Goal: Task Accomplishment & Management: Manage account settings

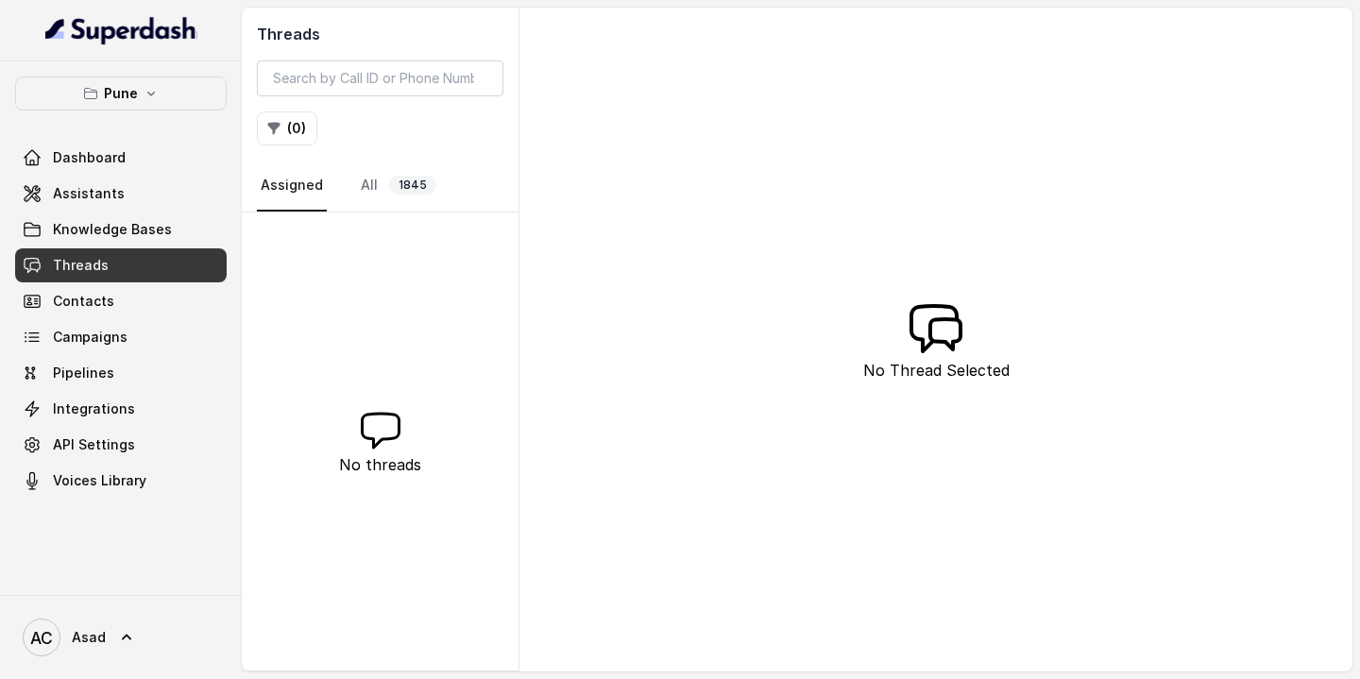
click at [133, 265] on link "Threads" at bounding box center [121, 265] width 212 height 34
click at [407, 184] on span "1845" at bounding box center [412, 185] width 47 height 19
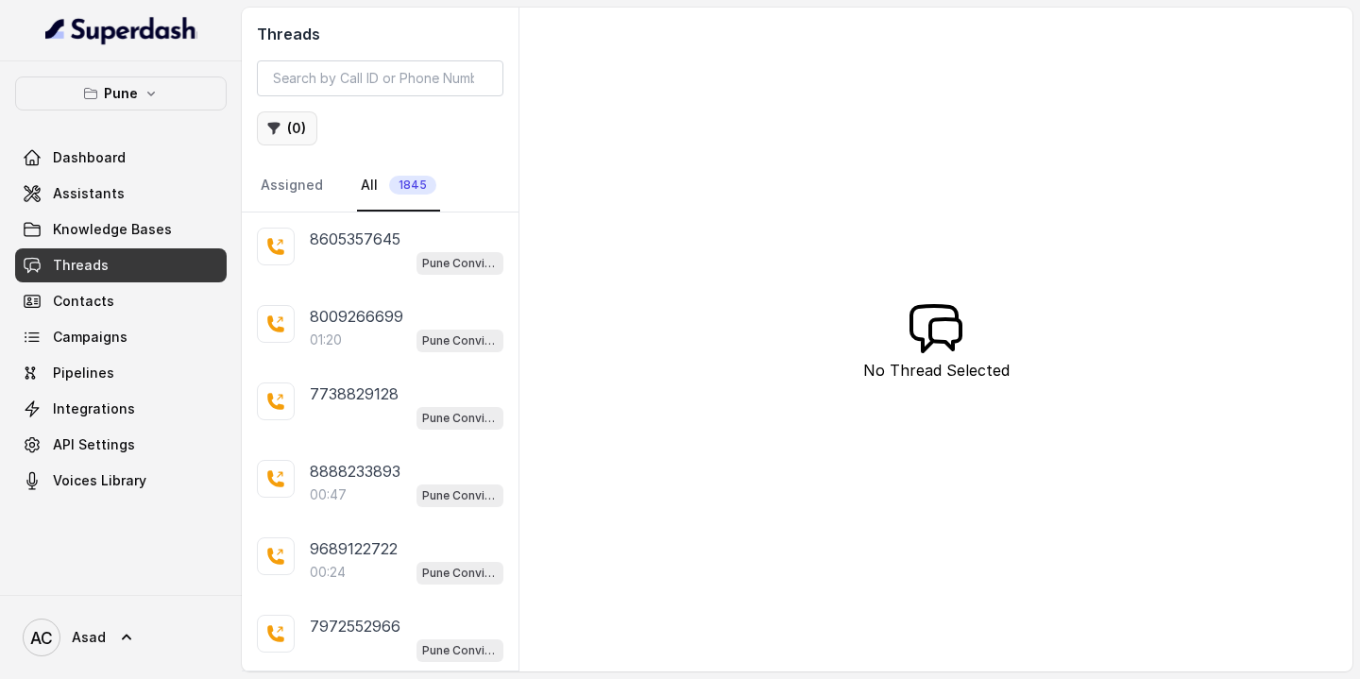
click at [276, 127] on icon "button" at bounding box center [274, 129] width 12 height 12
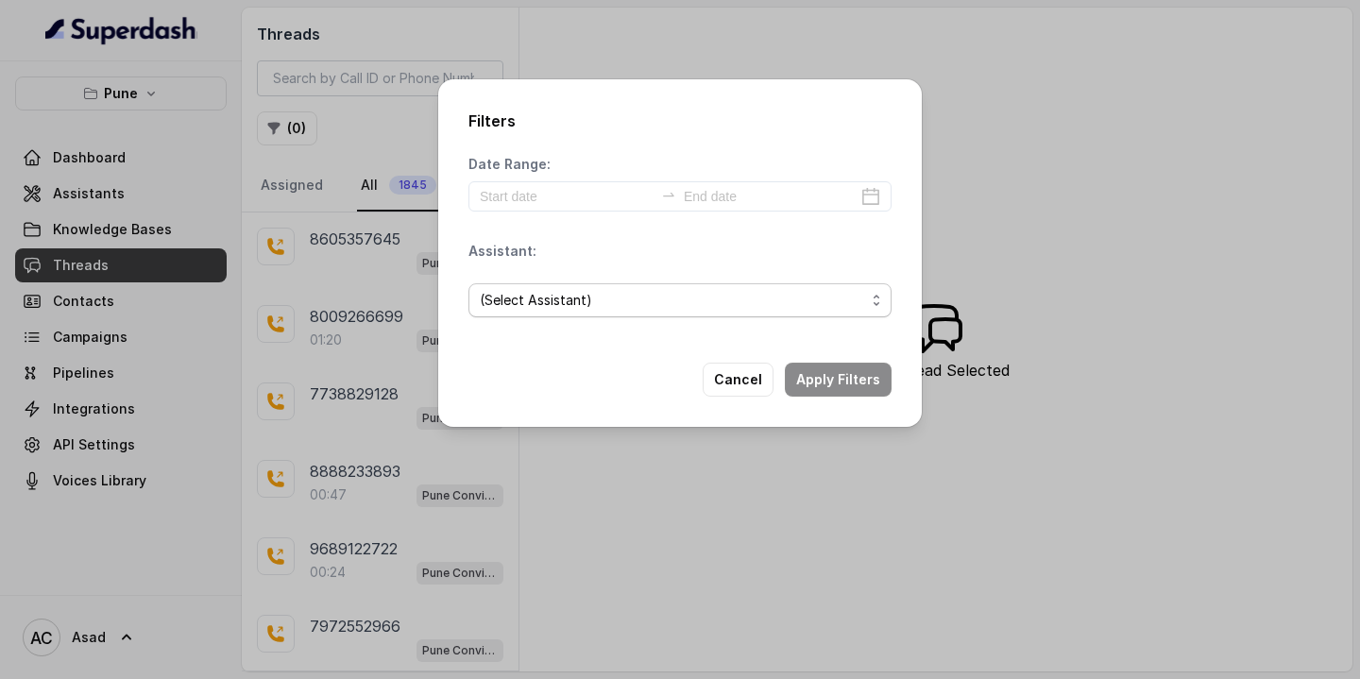
click at [573, 303] on span "(Select Assistant)" at bounding box center [672, 300] width 385 height 23
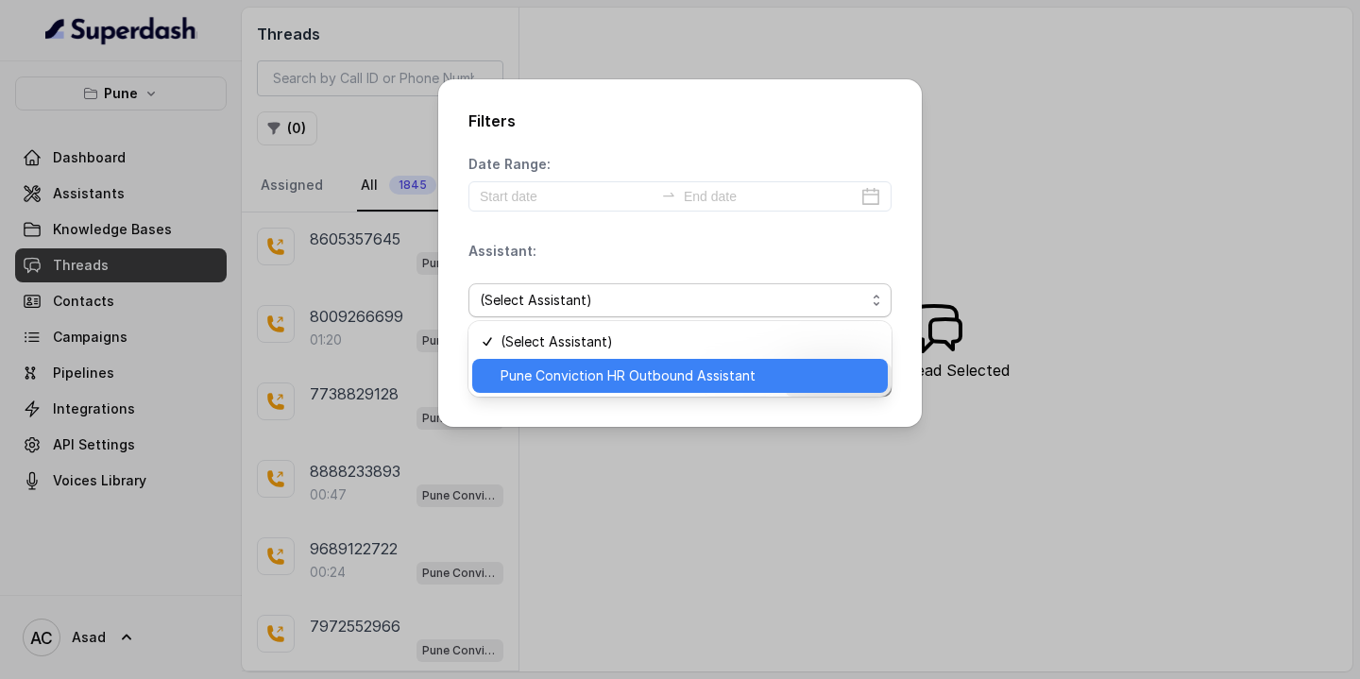
click at [558, 376] on span "Pune Conviction HR Outbound Assistant" at bounding box center [689, 376] width 376 height 23
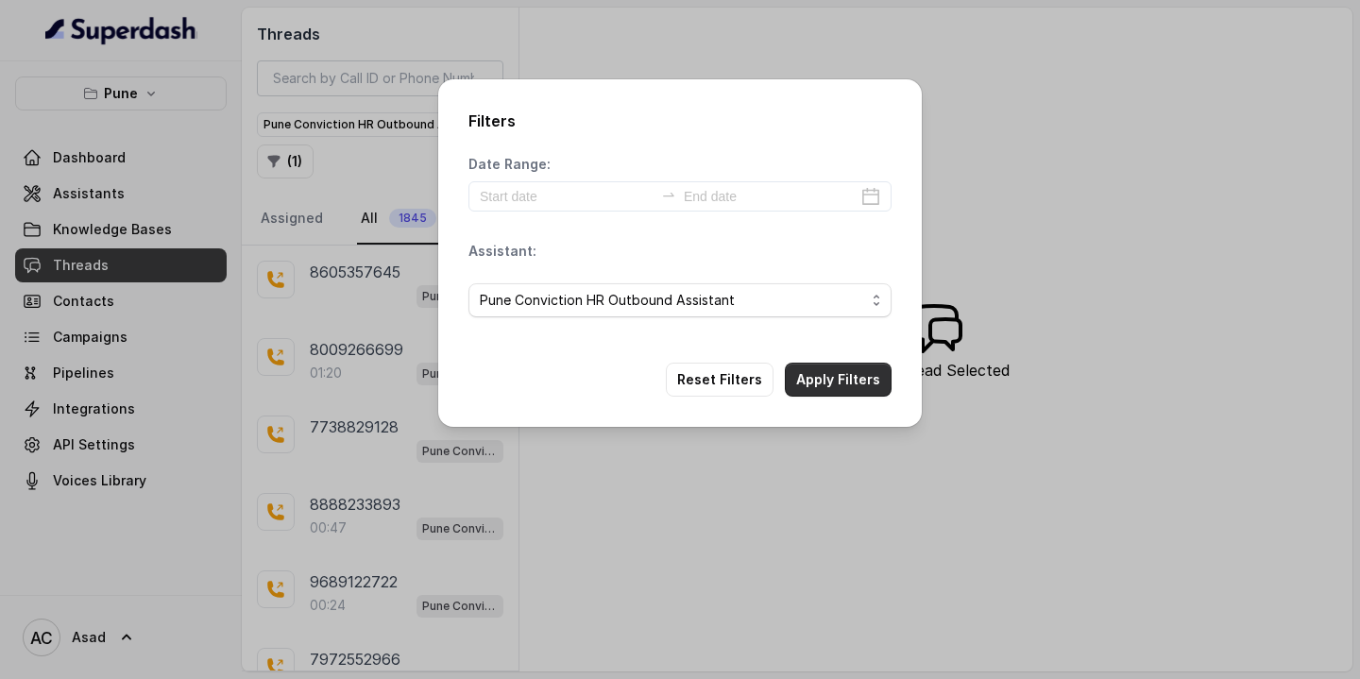
click at [814, 380] on button "Apply Filters" at bounding box center [838, 380] width 107 height 34
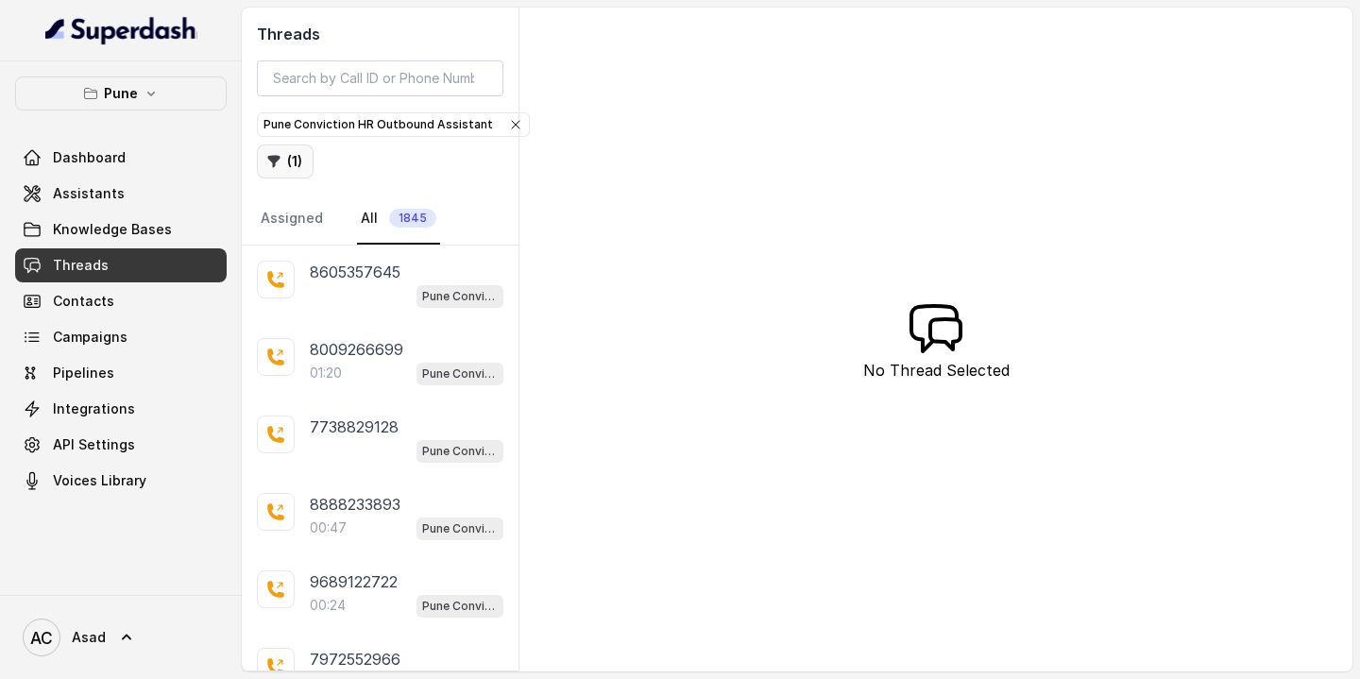
click at [294, 166] on button "( 1 )" at bounding box center [285, 162] width 57 height 34
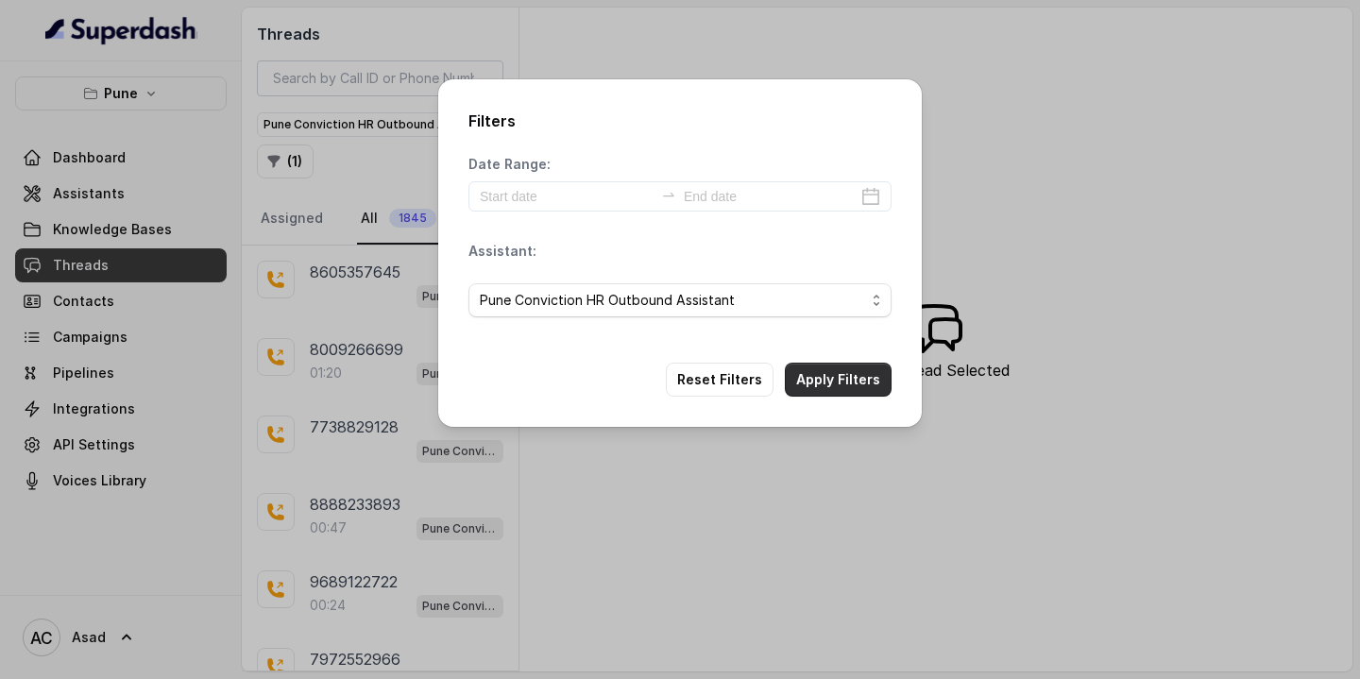
click at [839, 380] on button "Apply Filters" at bounding box center [838, 380] width 107 height 34
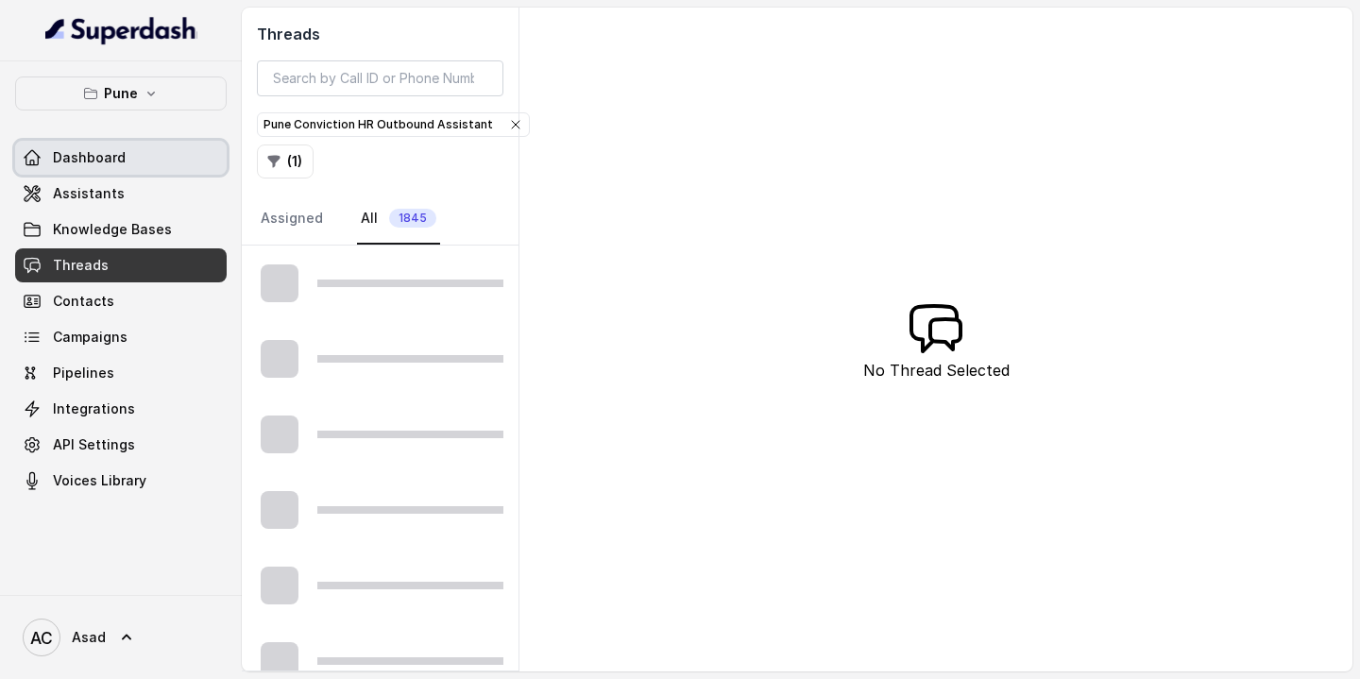
click at [114, 165] on span "Dashboard" at bounding box center [89, 157] width 73 height 19
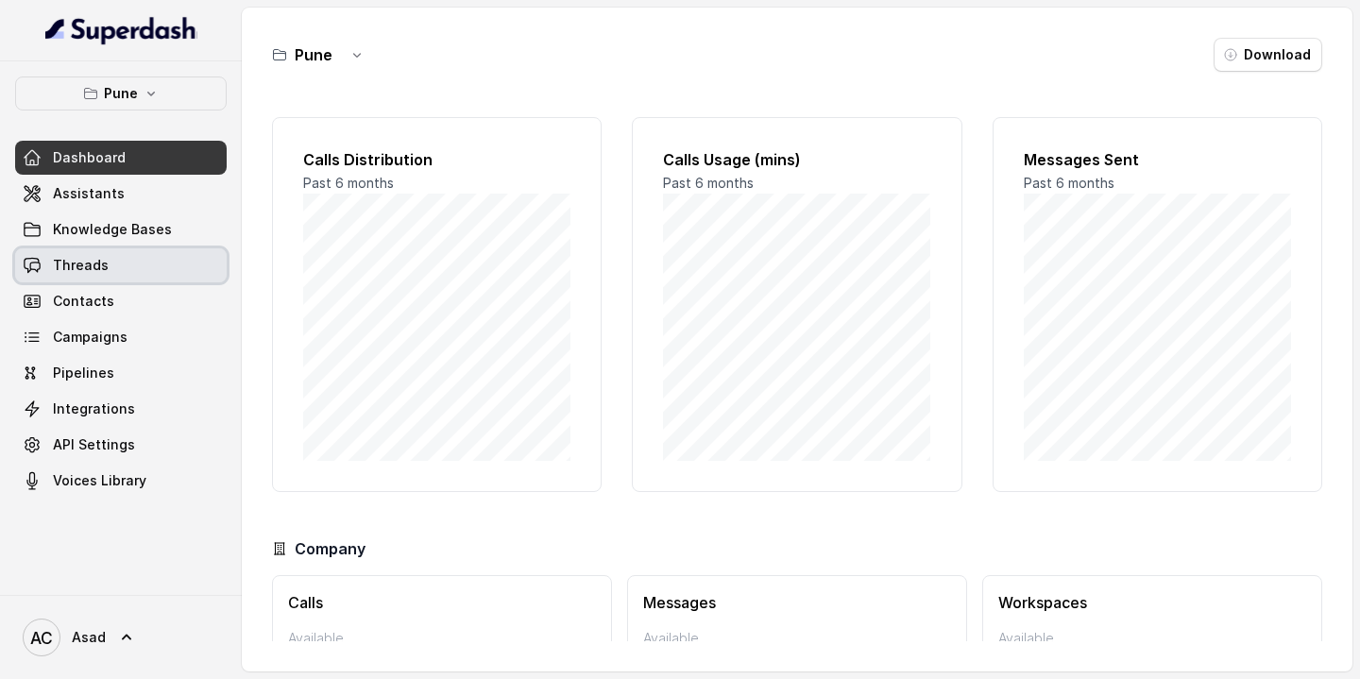
click at [127, 267] on link "Threads" at bounding box center [121, 265] width 212 height 34
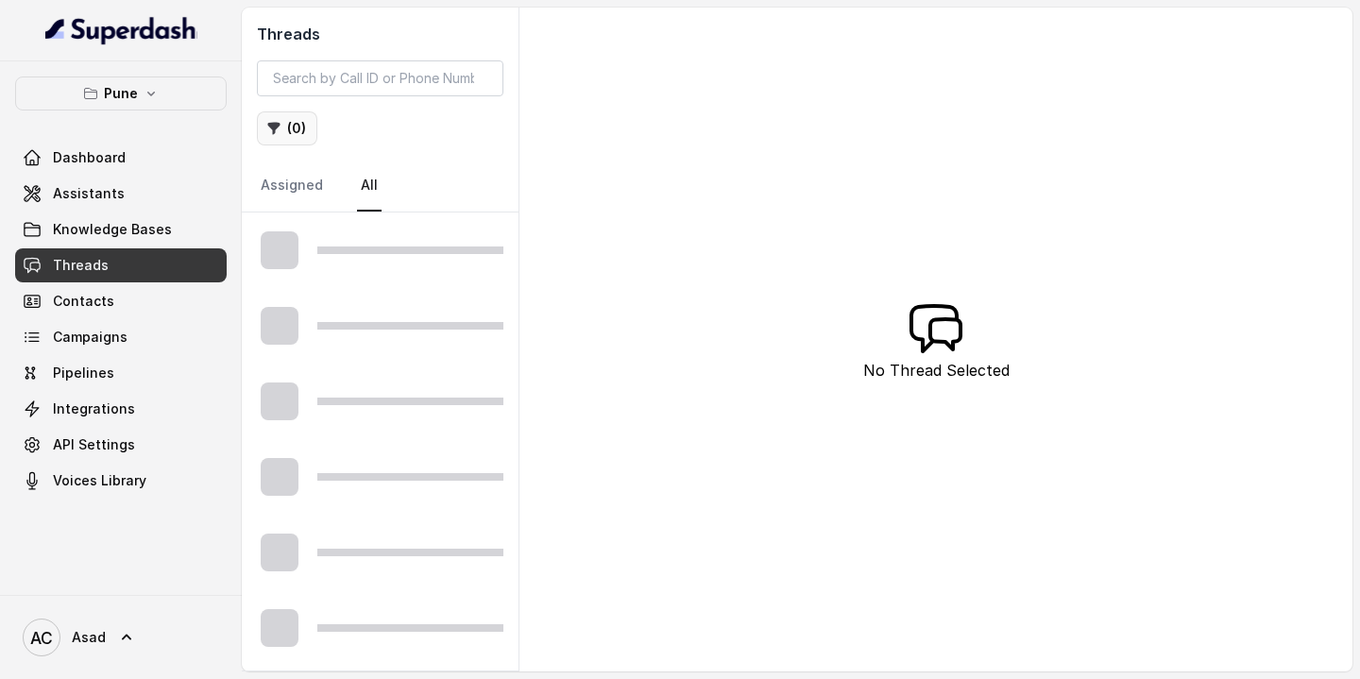
click at [298, 132] on button "( 0 )" at bounding box center [287, 128] width 60 height 34
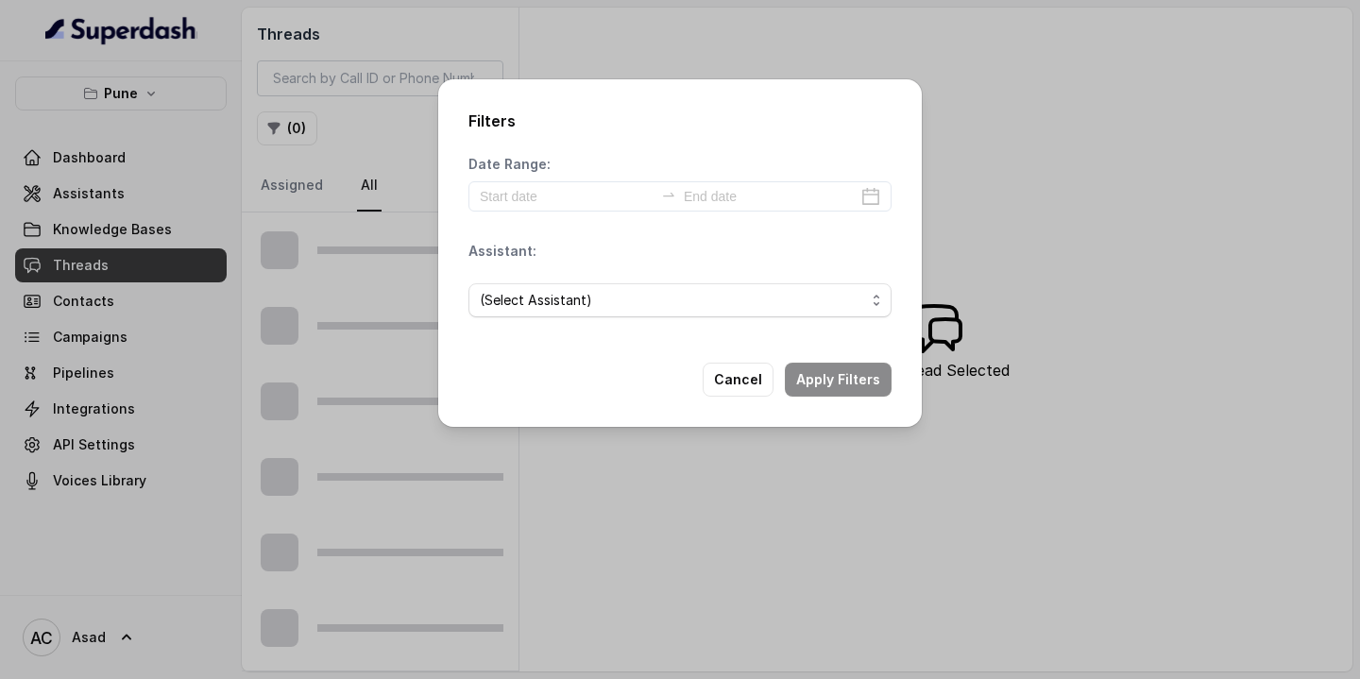
click at [404, 156] on div "Filters Date Range: Assistant: (Select Assistant) Cancel Apply Filters" at bounding box center [680, 339] width 1360 height 679
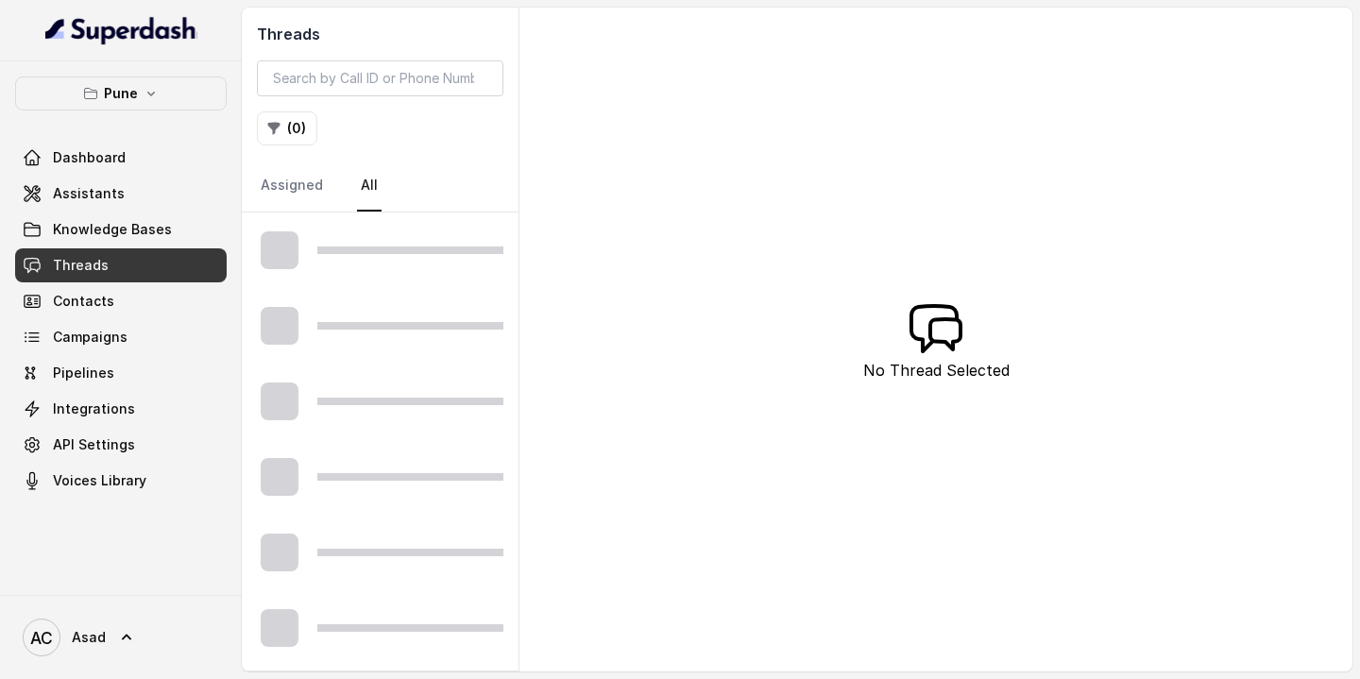
click at [764, 100] on div "Threads ( 0 ) Assigned All No Thread Selected" at bounding box center [797, 340] width 1111 height 664
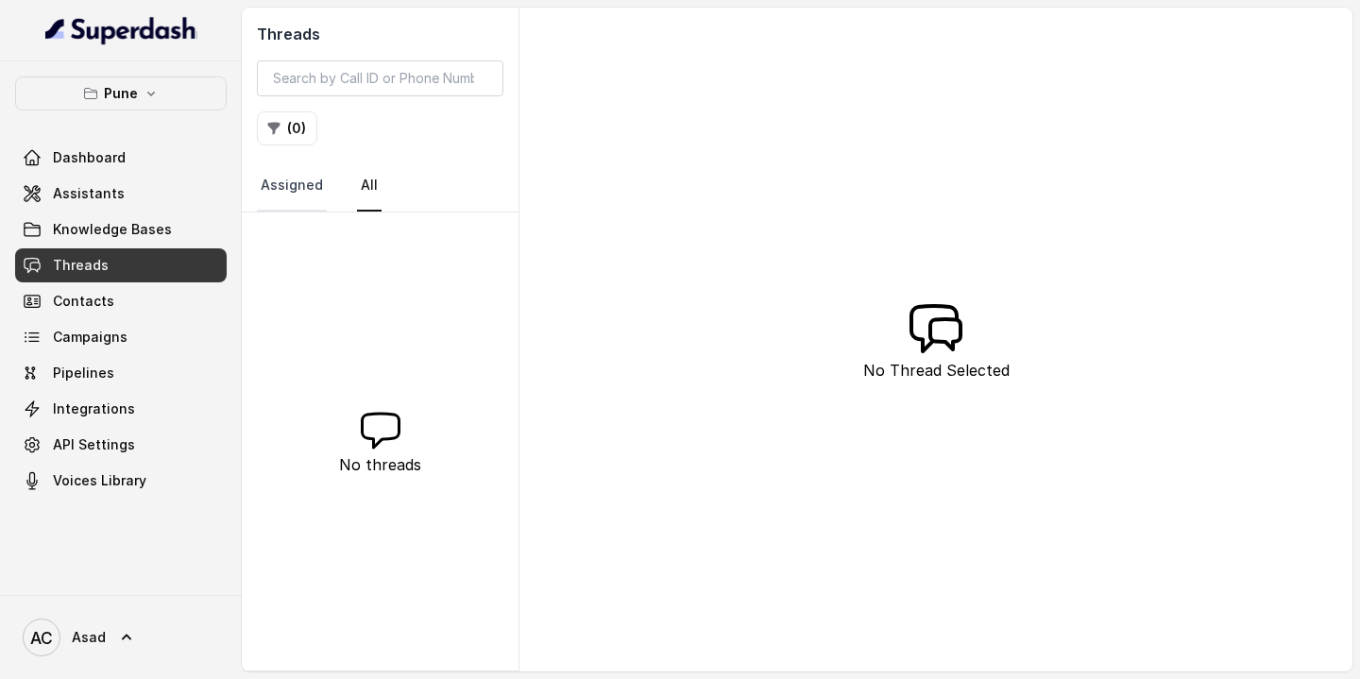
click at [282, 199] on link "Assigned" at bounding box center [292, 186] width 70 height 51
click at [373, 179] on link "All" at bounding box center [369, 186] width 25 height 51
click at [137, 271] on link "Threads" at bounding box center [121, 265] width 212 height 34
click at [124, 155] on link "Dashboard" at bounding box center [121, 158] width 212 height 34
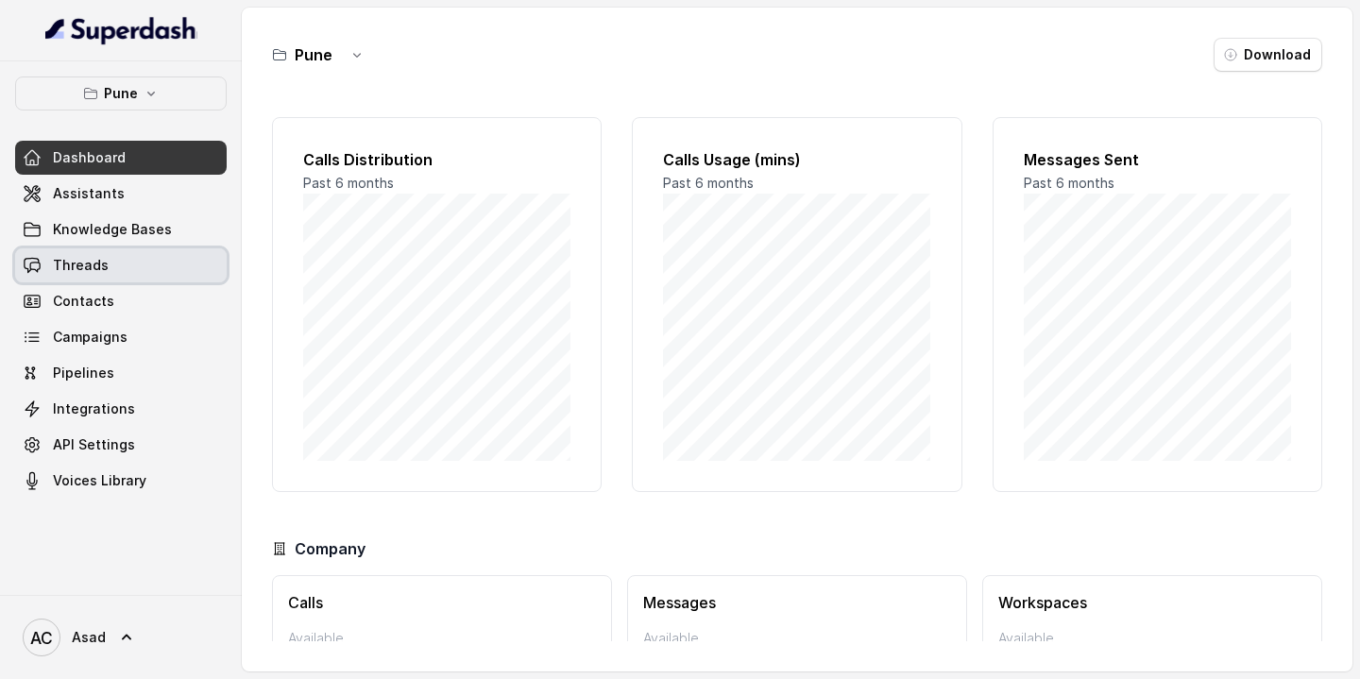
click at [108, 267] on link "Threads" at bounding box center [121, 265] width 212 height 34
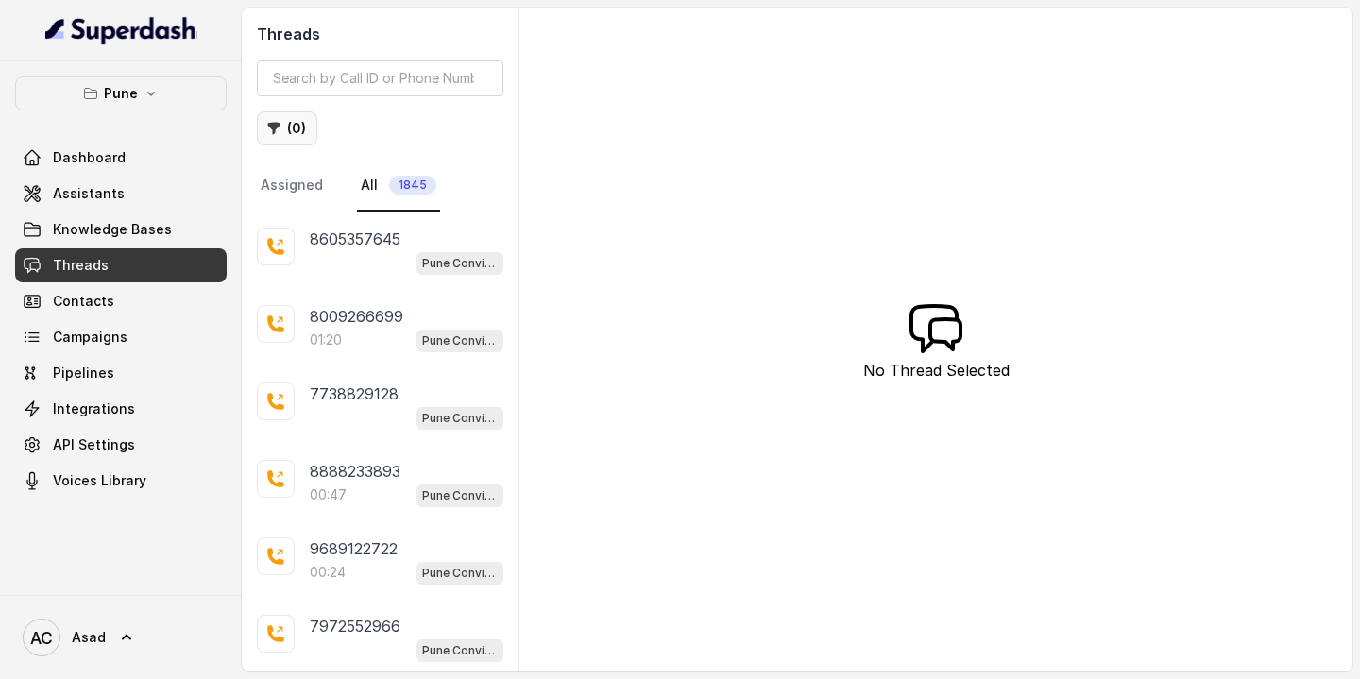
click at [296, 126] on button "( 0 )" at bounding box center [287, 128] width 60 height 34
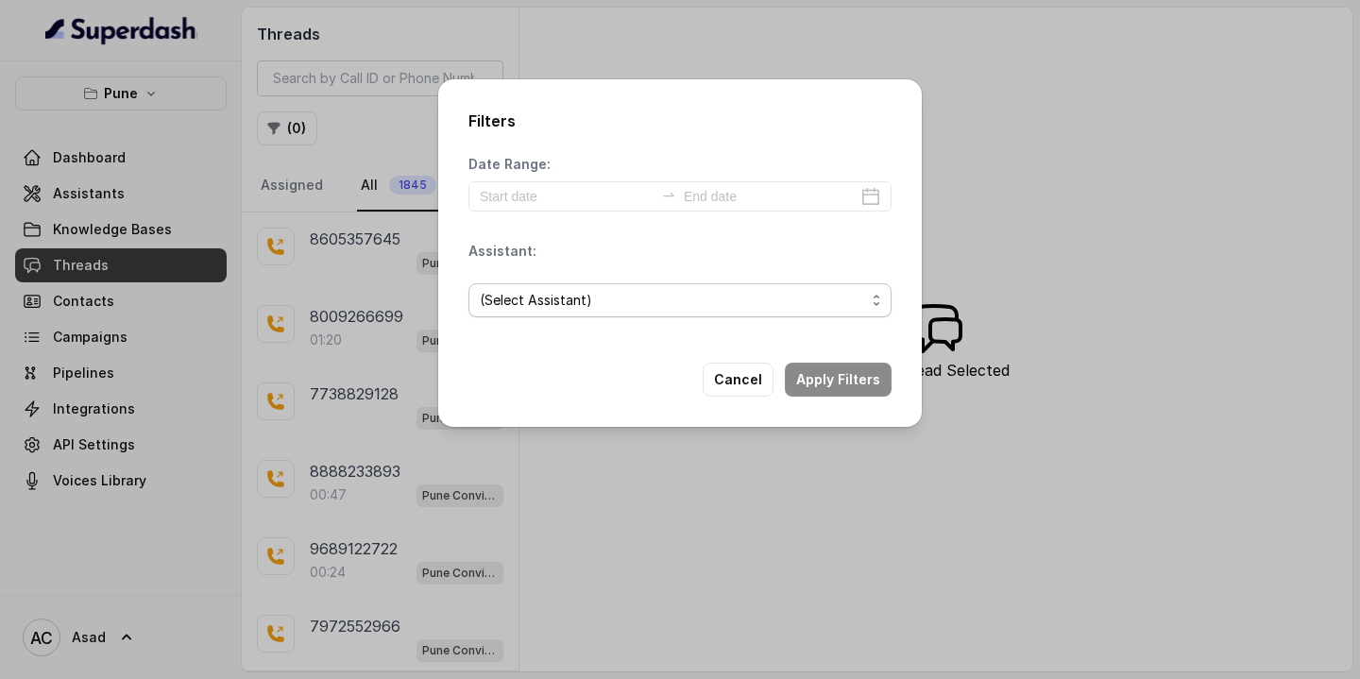
click at [573, 296] on span "(Select Assistant)" at bounding box center [672, 300] width 385 height 23
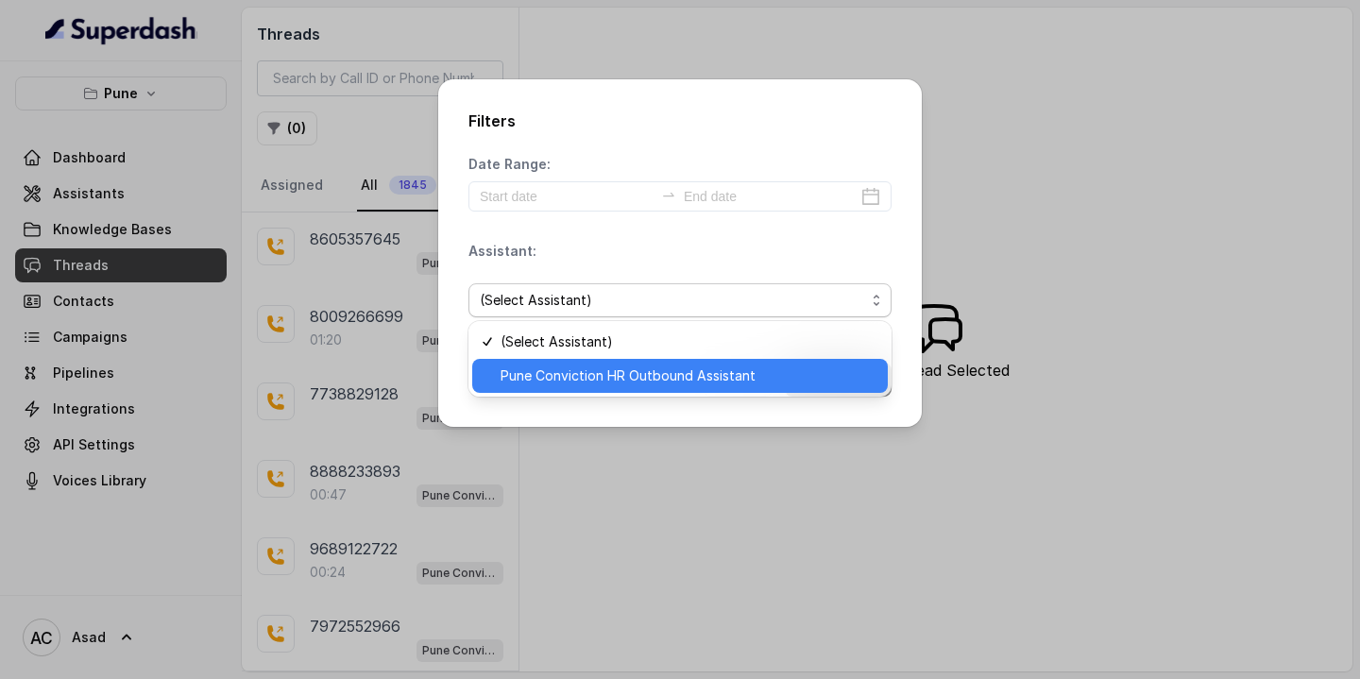
click at [573, 374] on span "Pune Conviction HR Outbound Assistant" at bounding box center [689, 376] width 376 height 23
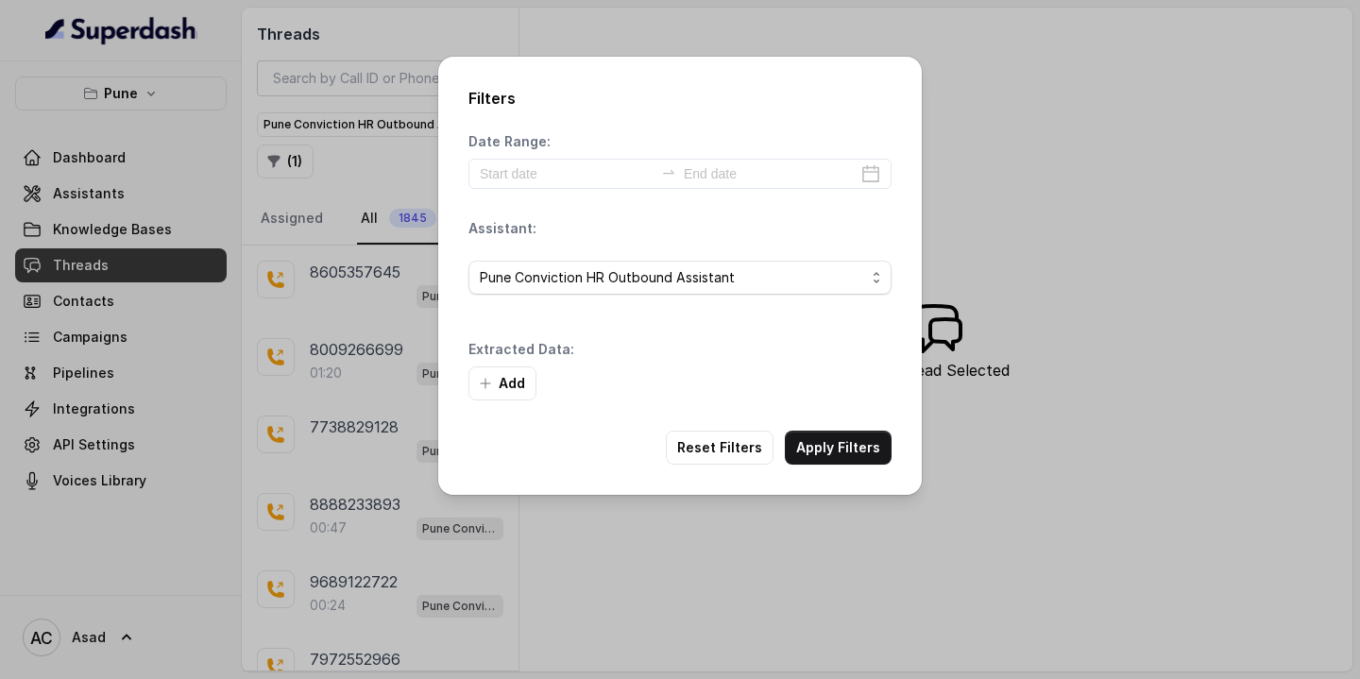
click at [849, 378] on div "Add" at bounding box center [680, 384] width 423 height 34
click at [513, 380] on button "Add" at bounding box center [503, 384] width 68 height 34
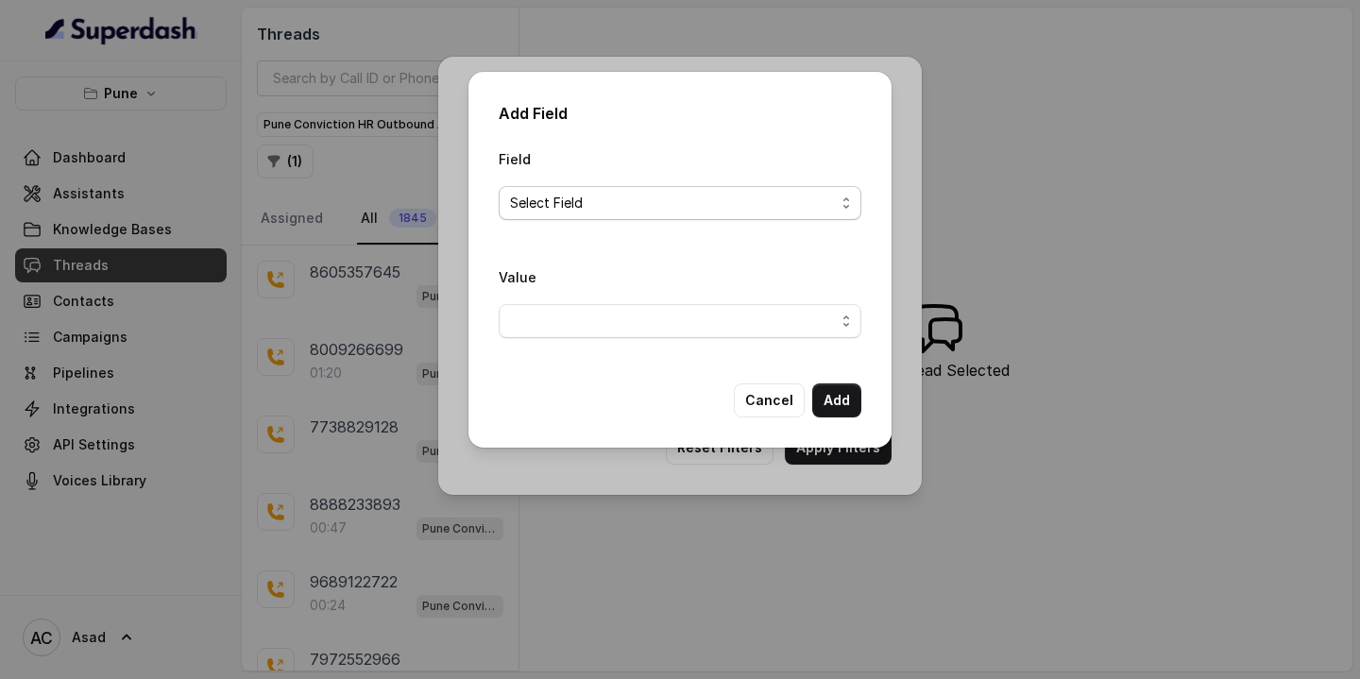
click at [605, 207] on span "Select Field" at bounding box center [672, 203] width 325 height 23
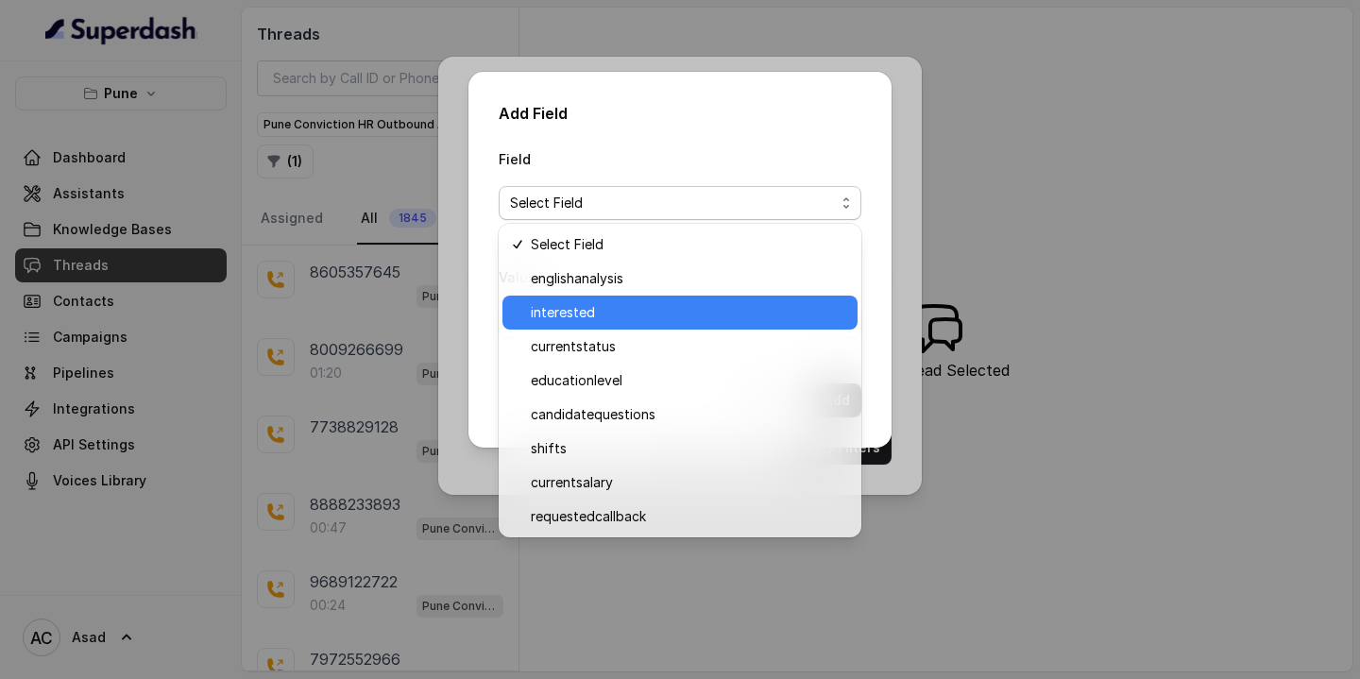
click at [597, 310] on span "interested" at bounding box center [689, 312] width 316 height 23
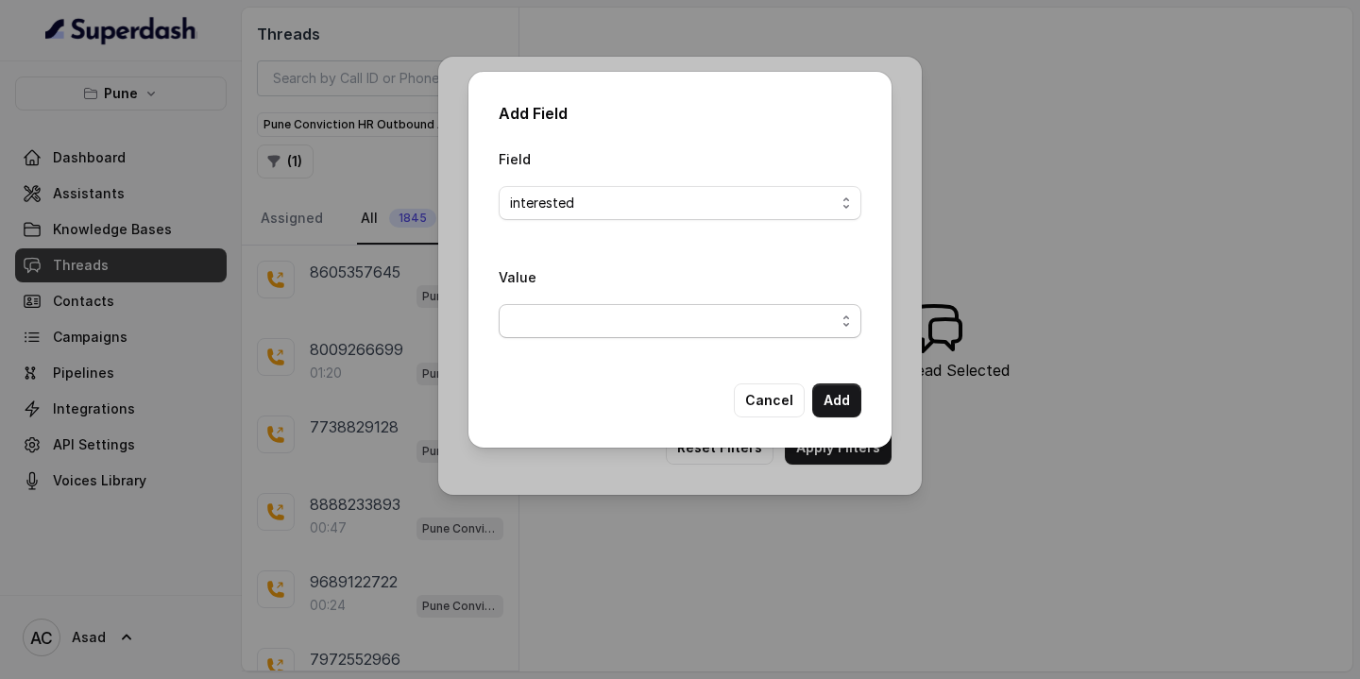
click at [596, 324] on span "button" at bounding box center [680, 321] width 363 height 34
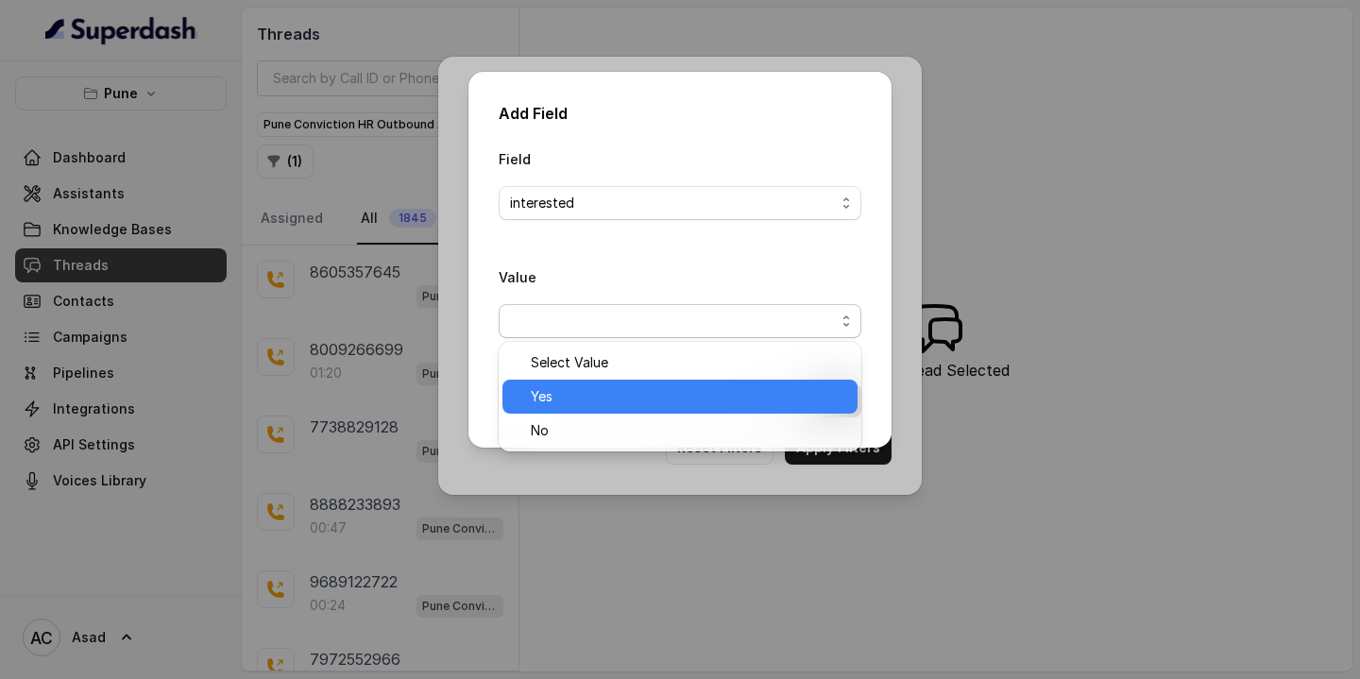
click at [581, 401] on span "Yes" at bounding box center [689, 396] width 316 height 23
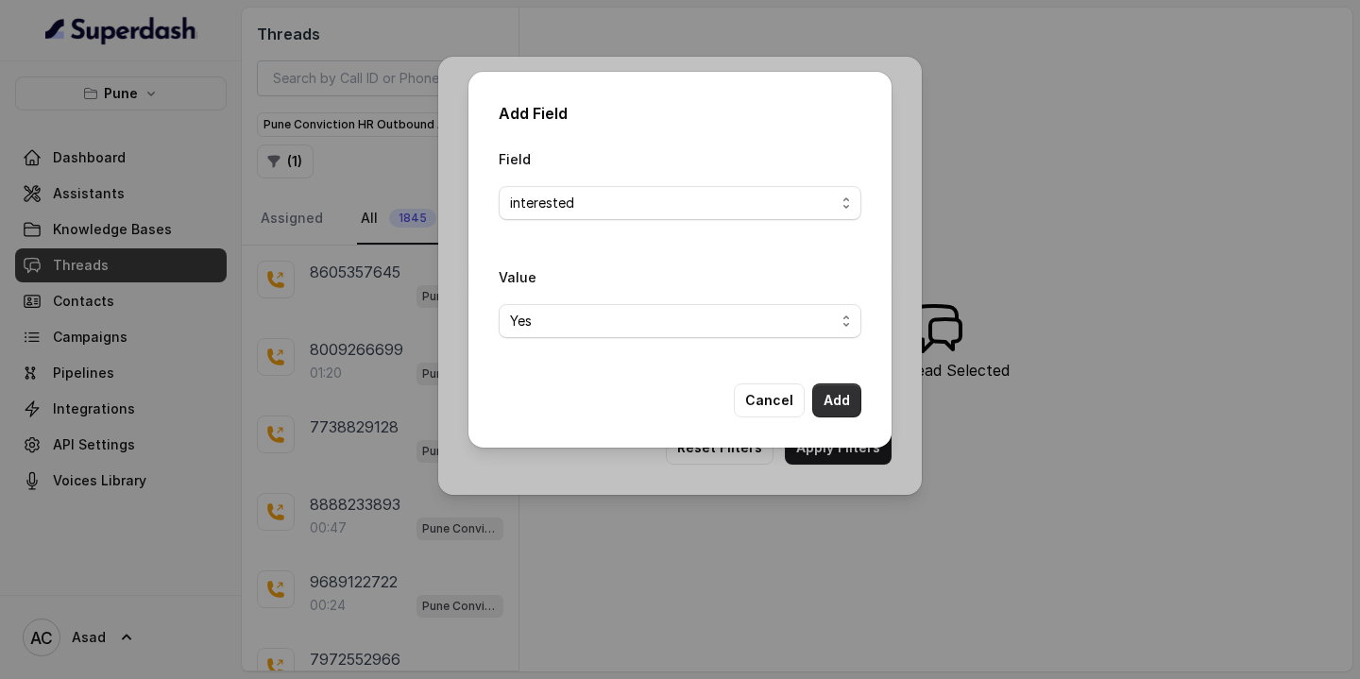
click at [837, 396] on button "Add" at bounding box center [837, 401] width 49 height 34
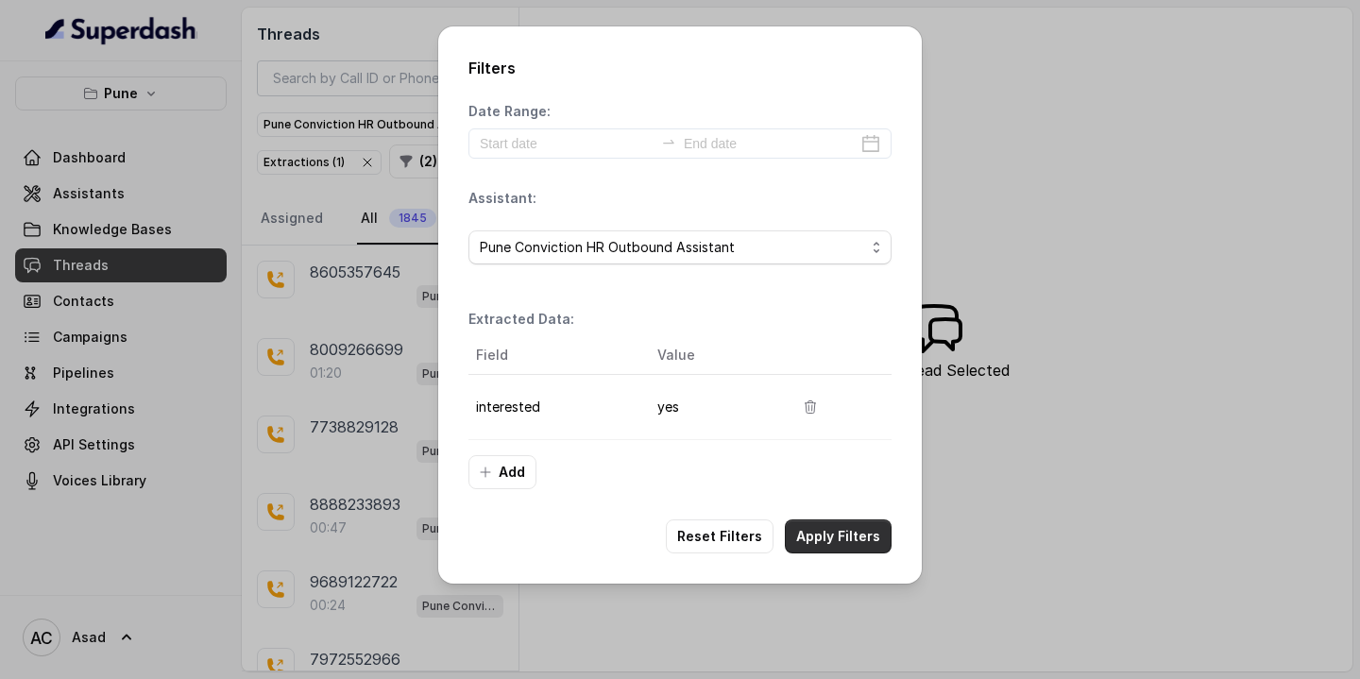
click at [840, 538] on button "Apply Filters" at bounding box center [838, 537] width 107 height 34
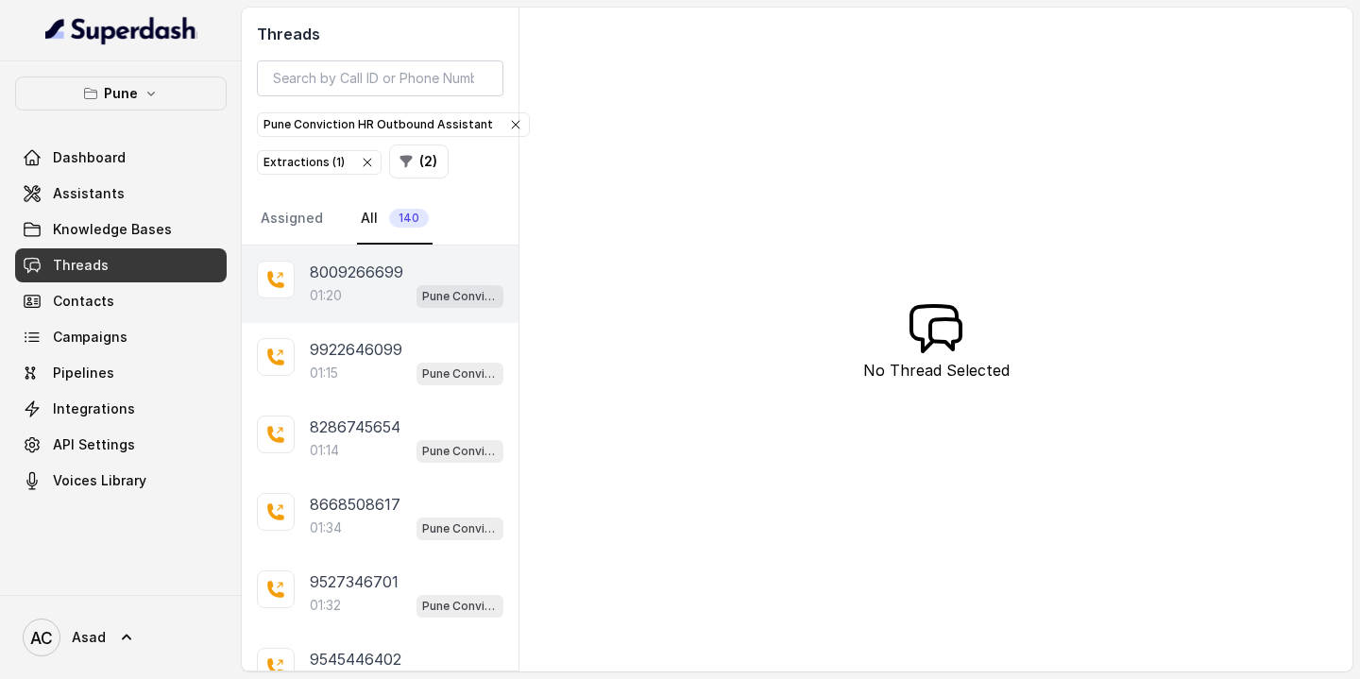
click at [353, 290] on div "01:20 Pune Conviction HR Outbound Assistant" at bounding box center [407, 295] width 194 height 25
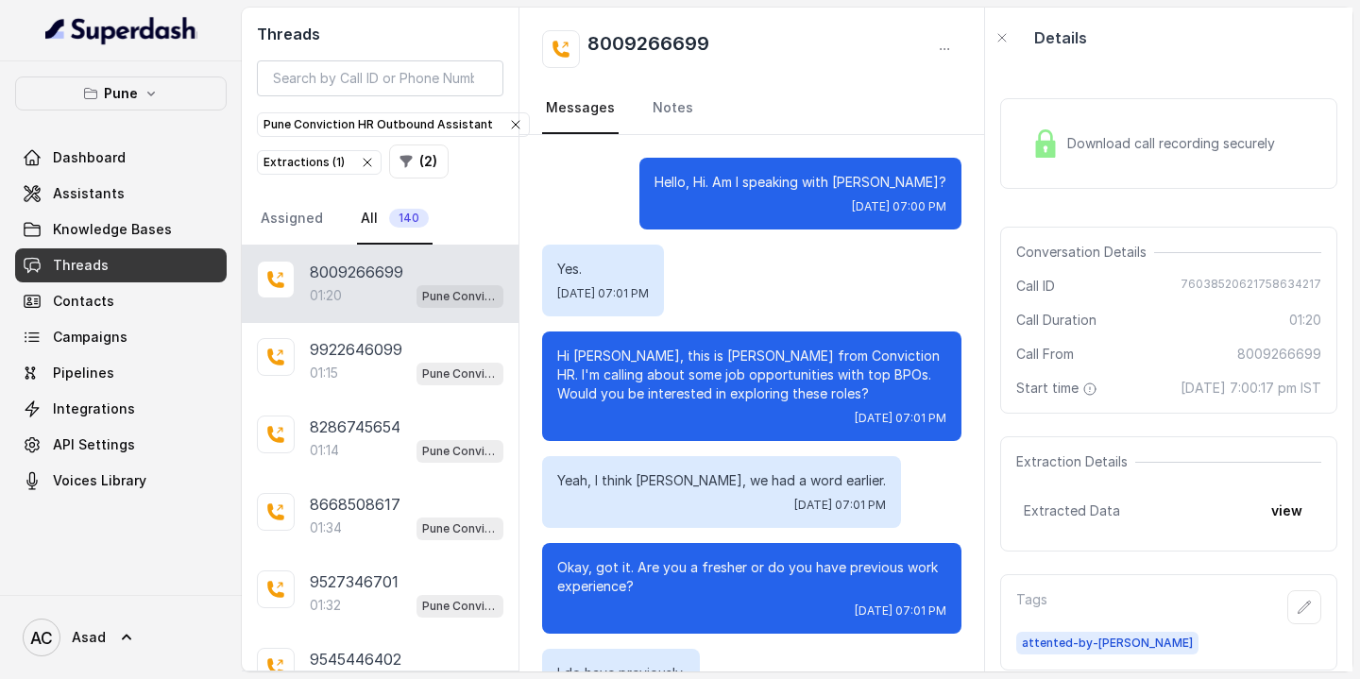
click at [1070, 162] on div "Download call recording securely" at bounding box center [1153, 143] width 259 height 43
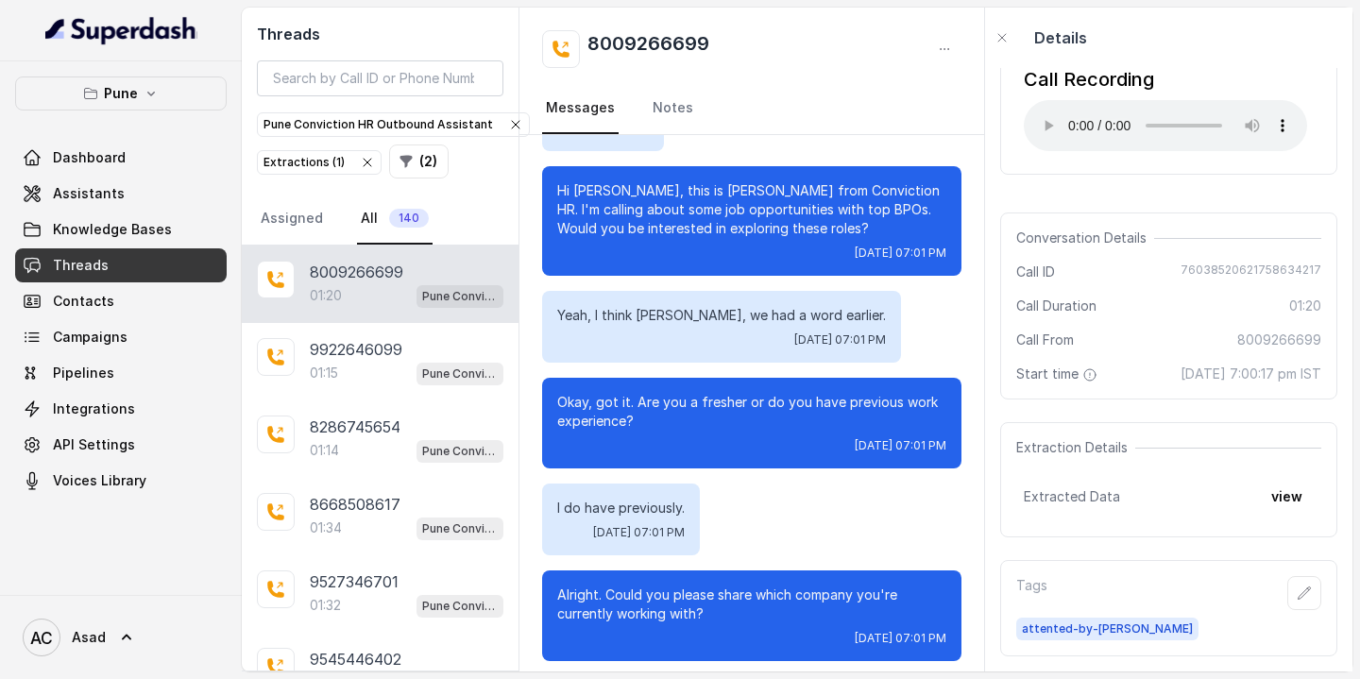
scroll to position [31, 0]
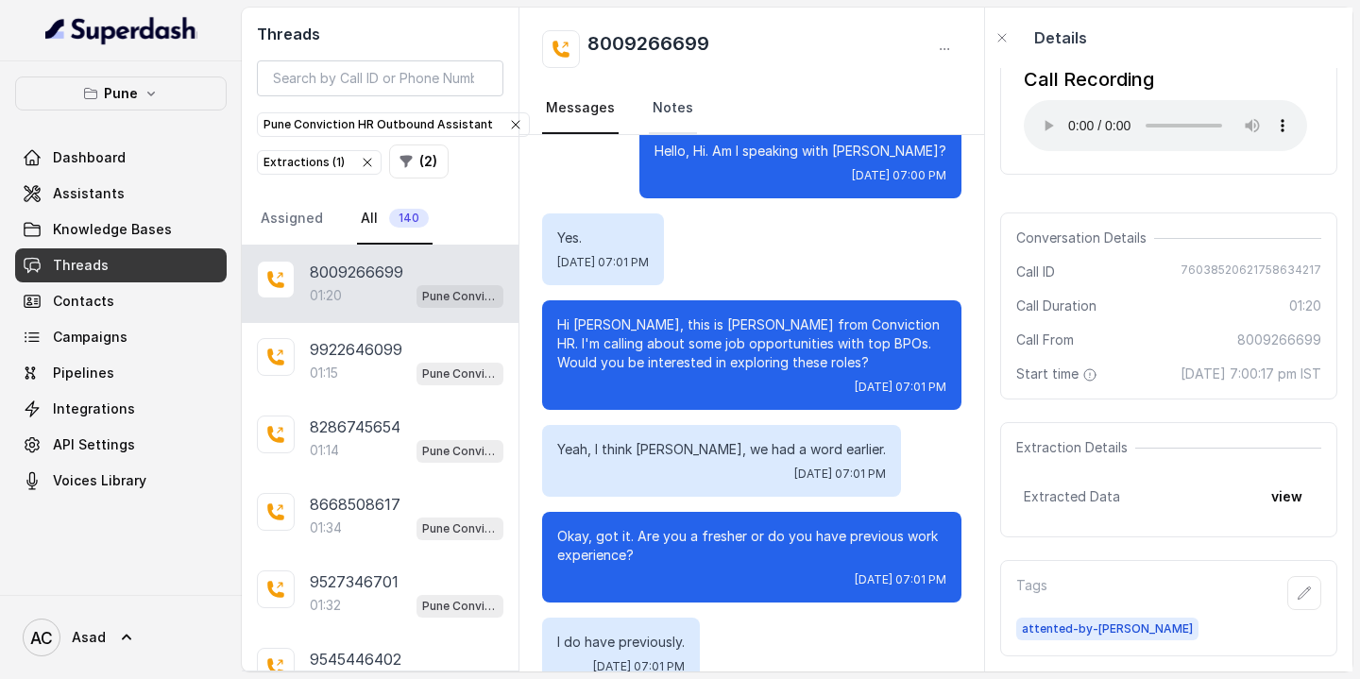
click at [664, 107] on link "Notes" at bounding box center [673, 108] width 48 height 51
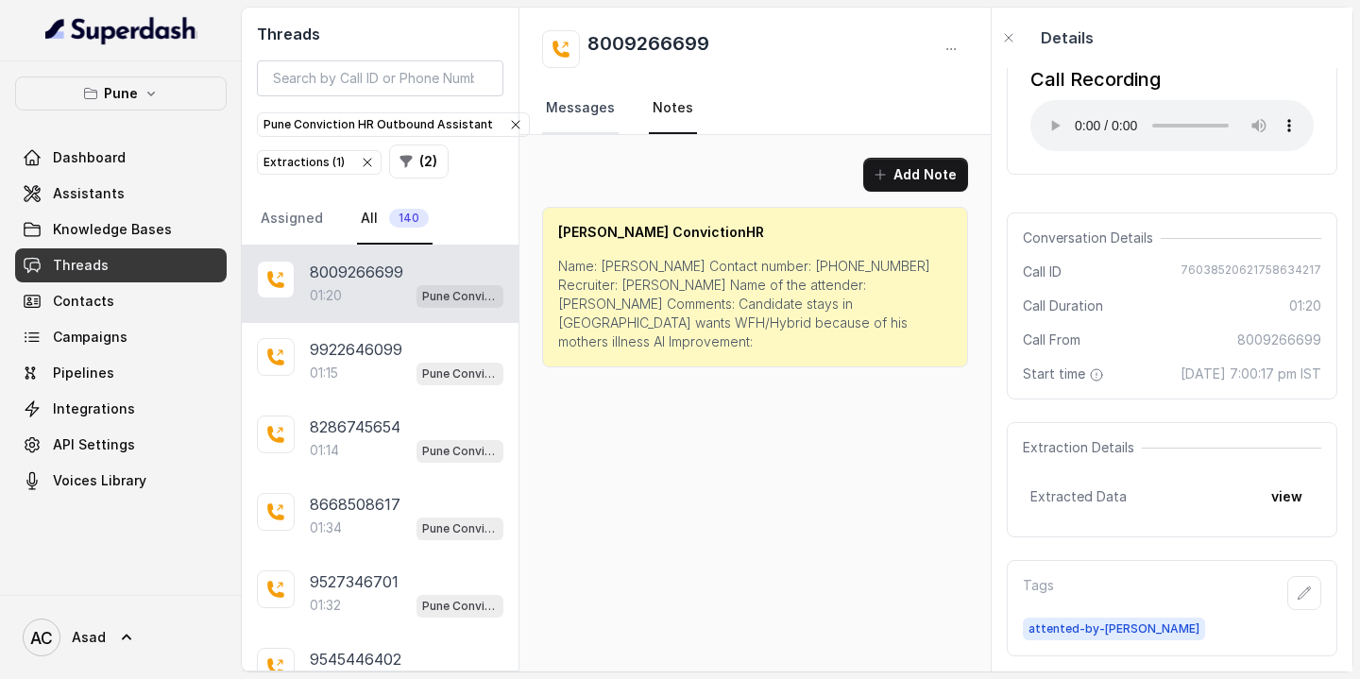
click at [578, 114] on link "Messages" at bounding box center [580, 108] width 77 height 51
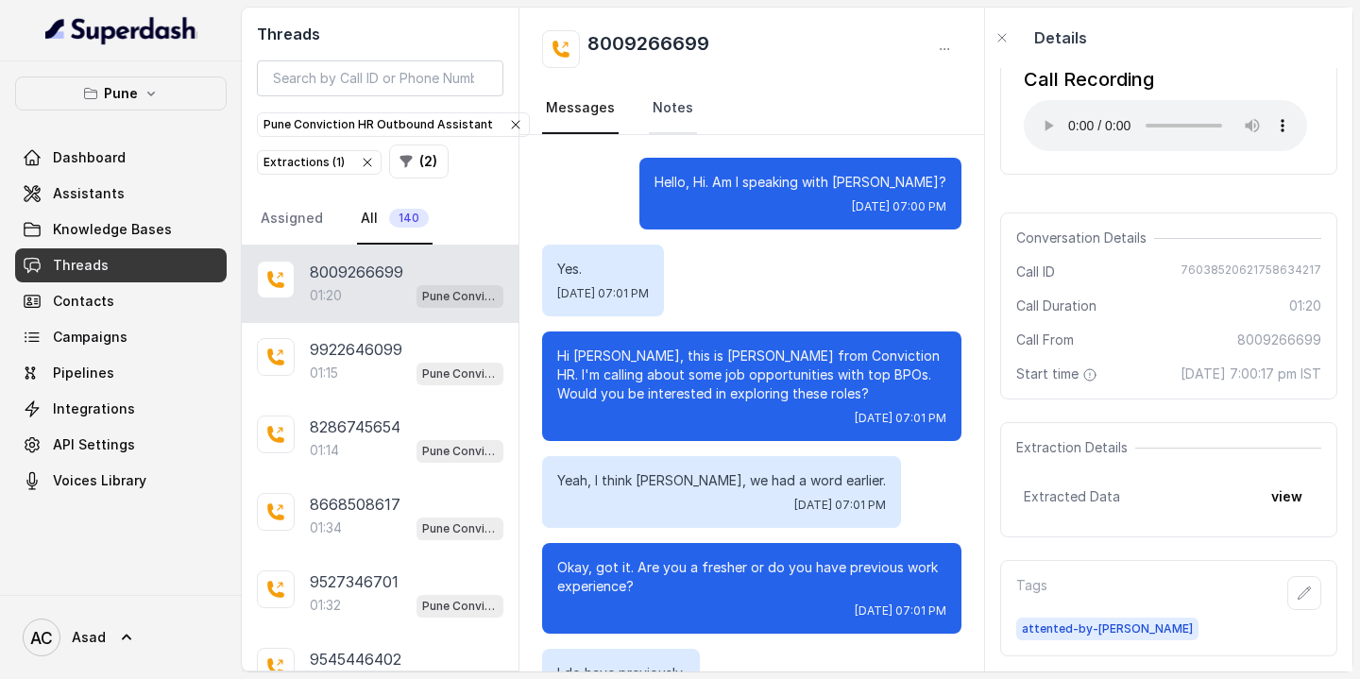
click at [661, 111] on link "Notes" at bounding box center [673, 108] width 48 height 51
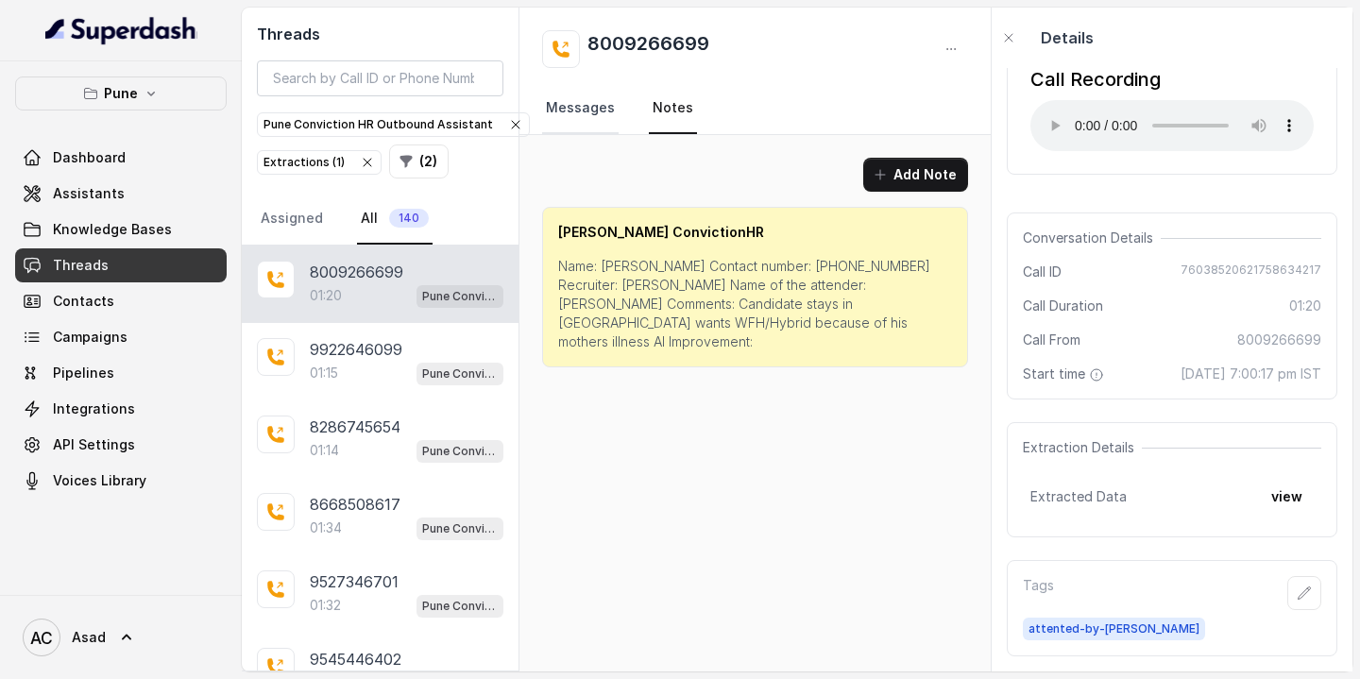
click at [571, 113] on link "Messages" at bounding box center [580, 108] width 77 height 51
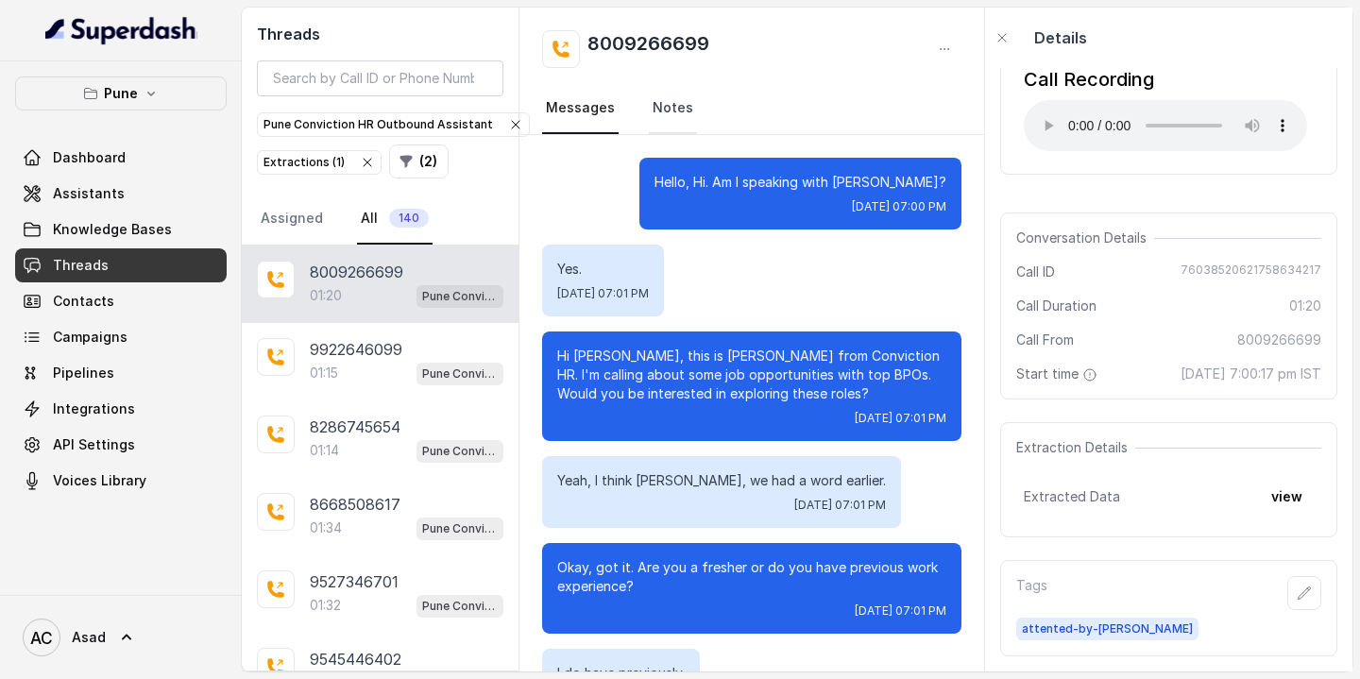
click at [673, 113] on link "Notes" at bounding box center [673, 108] width 48 height 51
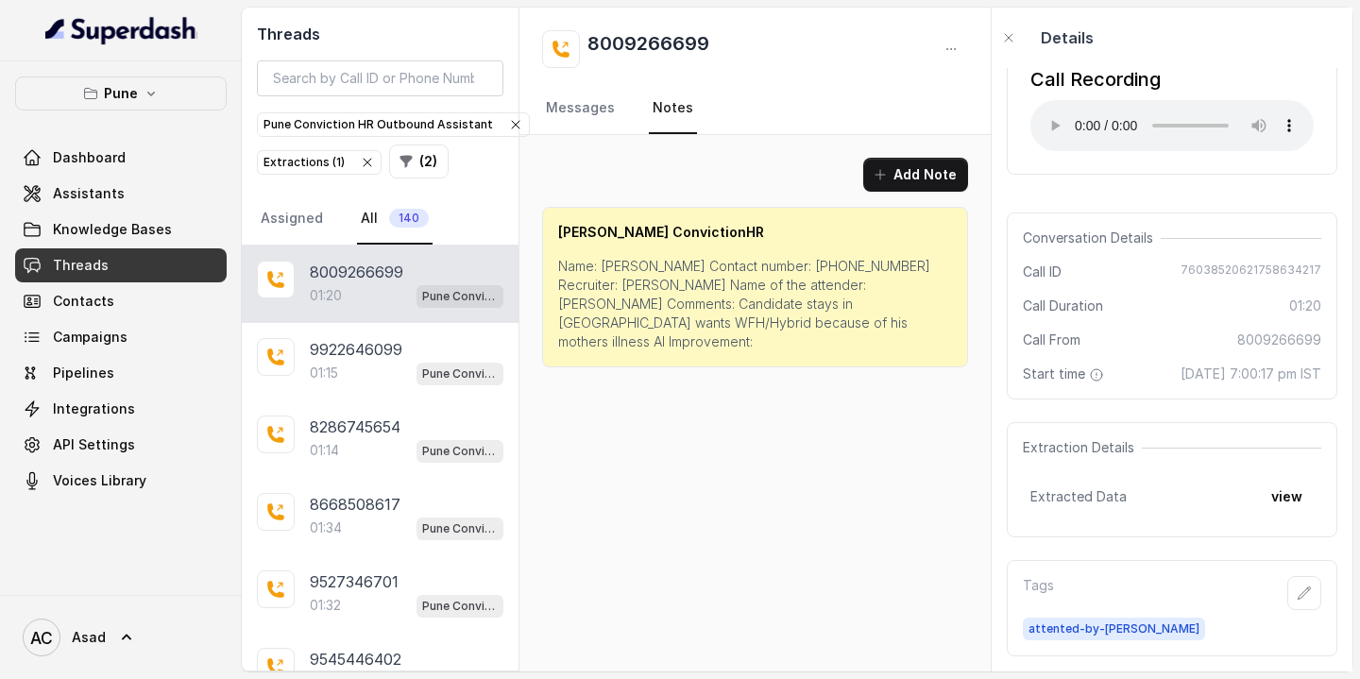
click at [648, 322] on p "Name: [PERSON_NAME] Contact number: [PHONE_NUMBER] Recruiter: [PERSON_NAME] Nam…" at bounding box center [755, 304] width 394 height 94
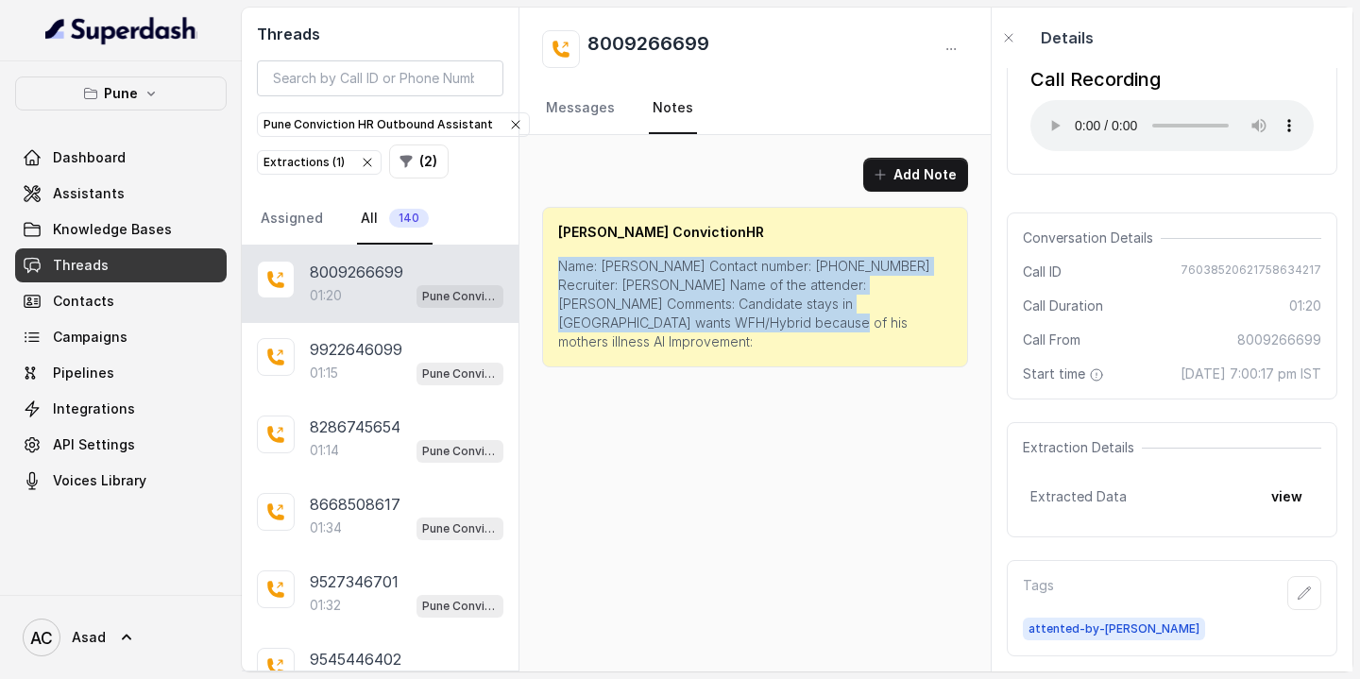
drag, startPoint x: 643, startPoint y: 324, endPoint x: 555, endPoint y: 266, distance: 105.9
click at [555, 266] on div "[PERSON_NAME] ConvictionHR Name: [PERSON_NAME] Contact number: [PHONE_NUMBER] R…" at bounding box center [755, 287] width 426 height 161
copy p "Name: [PERSON_NAME] Contact number: [PHONE_NUMBER] Recruiter: [PERSON_NAME] Nam…"
click at [896, 182] on button "Add Note" at bounding box center [916, 175] width 105 height 34
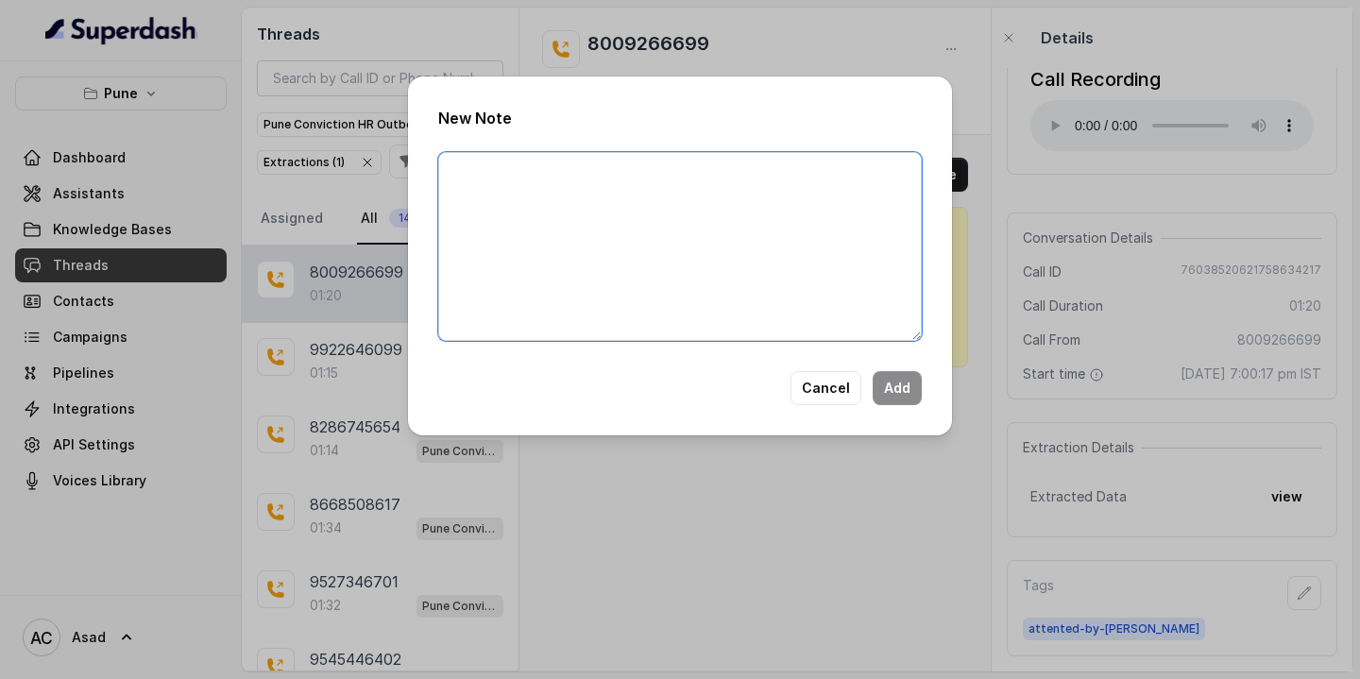
click at [705, 244] on textarea at bounding box center [680, 246] width 484 height 189
paste textarea "Name: [PERSON_NAME] Contact number: [PHONE_NUMBER] Recruiter: [PERSON_NAME] Nam…"
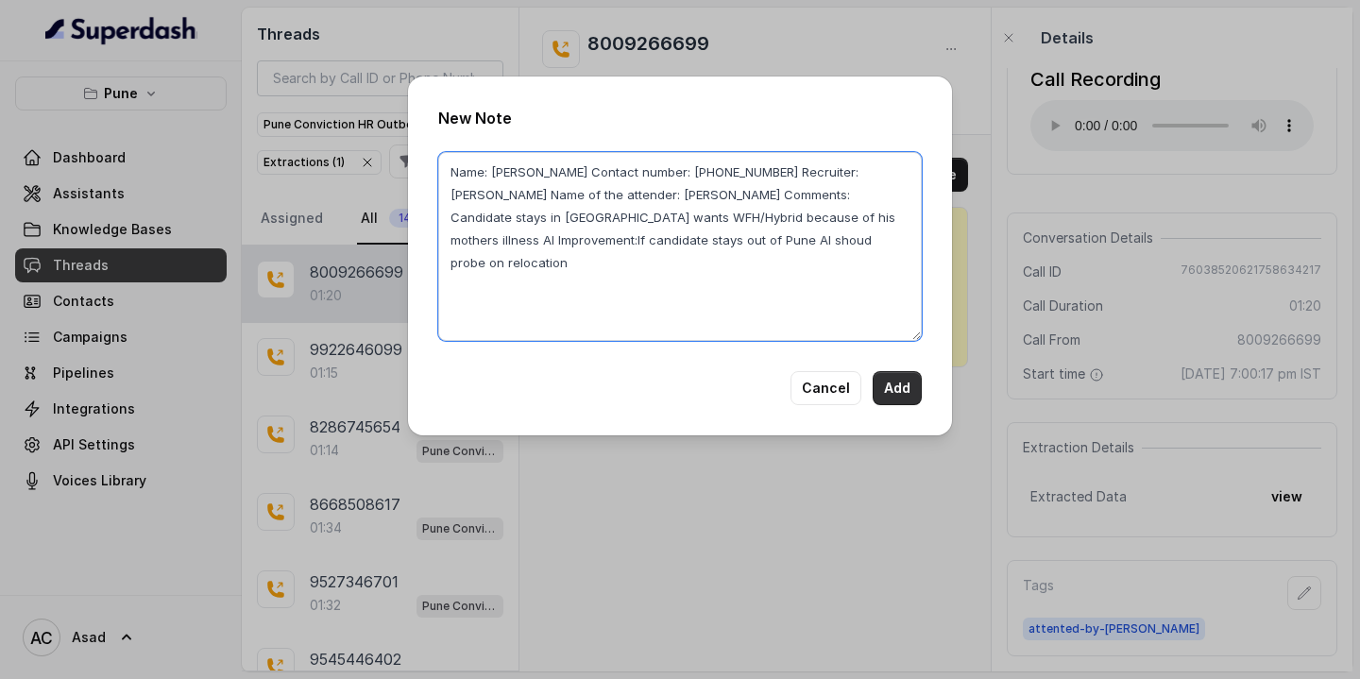
type textarea "Name: [PERSON_NAME] Contact number: [PHONE_NUMBER] Recruiter: [PERSON_NAME] Nam…"
click at [907, 386] on button "Add" at bounding box center [897, 388] width 49 height 34
